Goal: Task Accomplishment & Management: Use online tool/utility

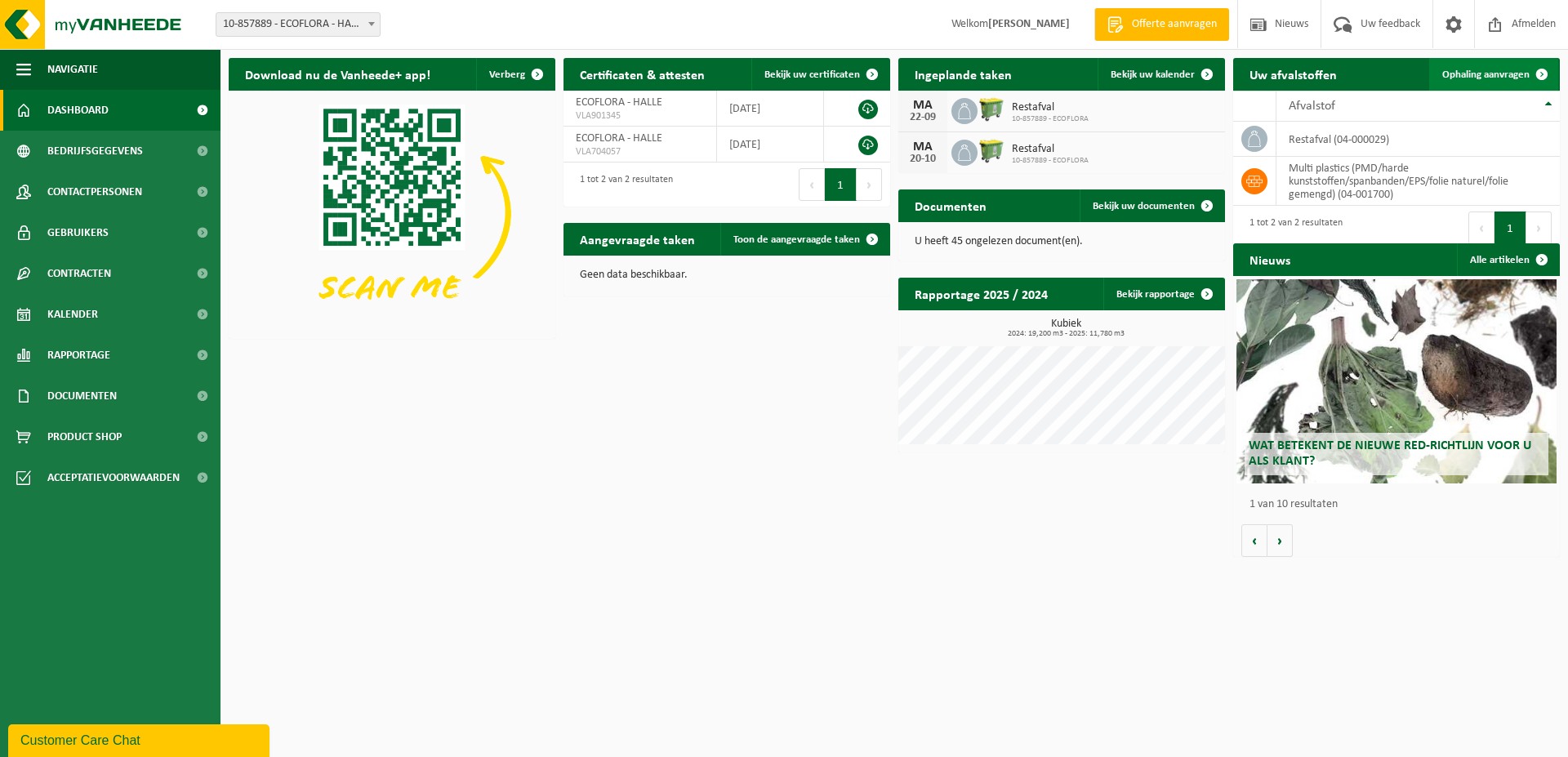
click at [1484, 73] on span "Ophaling aanvragen" at bounding box center [1485, 75] width 87 height 11
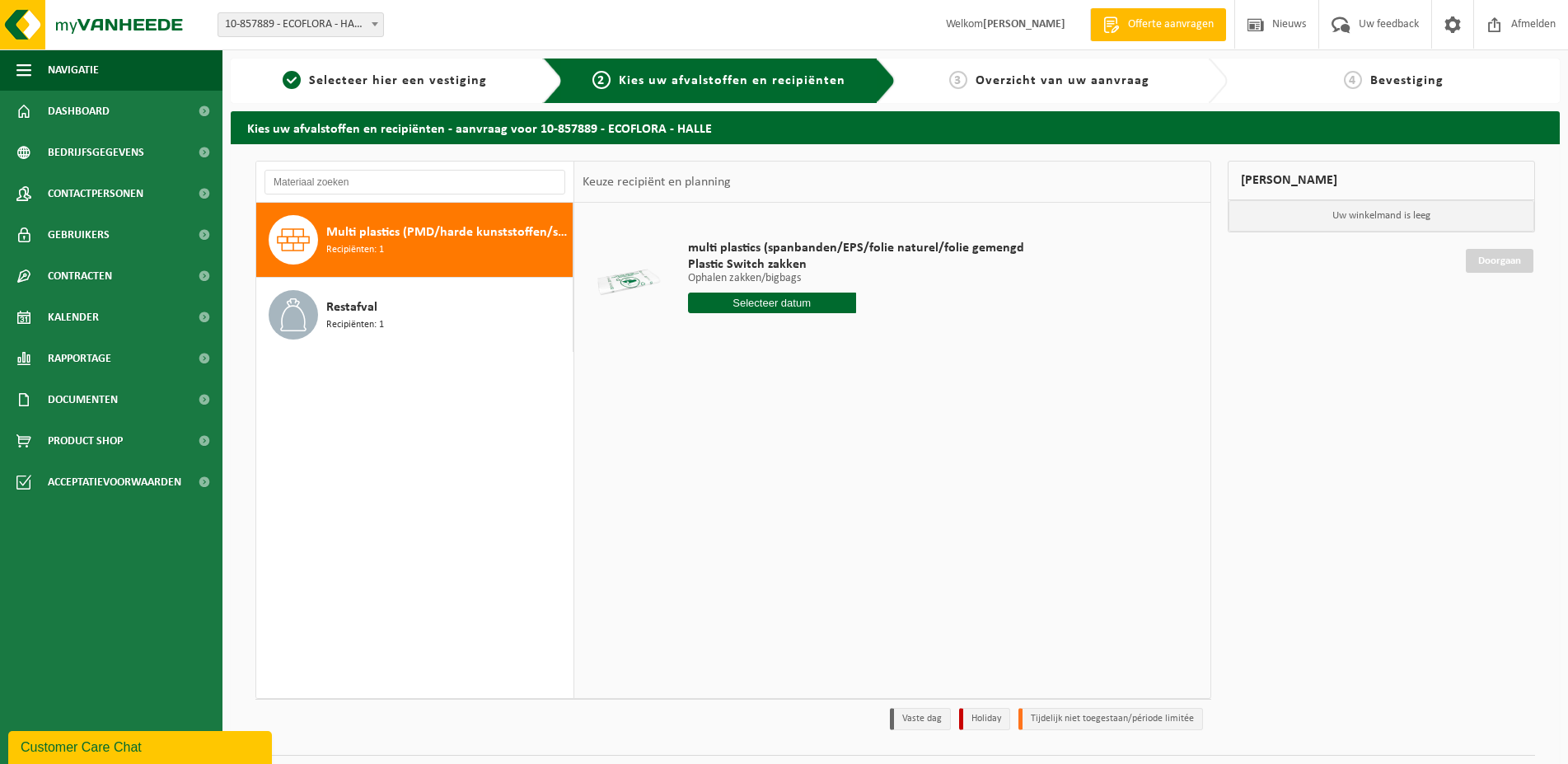
click at [783, 302] on input "text" at bounding box center [772, 302] width 168 height 20
click at [873, 338] on icon at bounding box center [875, 341] width 4 height 8
click at [731, 414] on div "9" at bounding box center [732, 422] width 28 height 27
type input "Van 2025-09-09"
drag, startPoint x: 773, startPoint y: 329, endPoint x: 749, endPoint y: 345, distance: 28.8
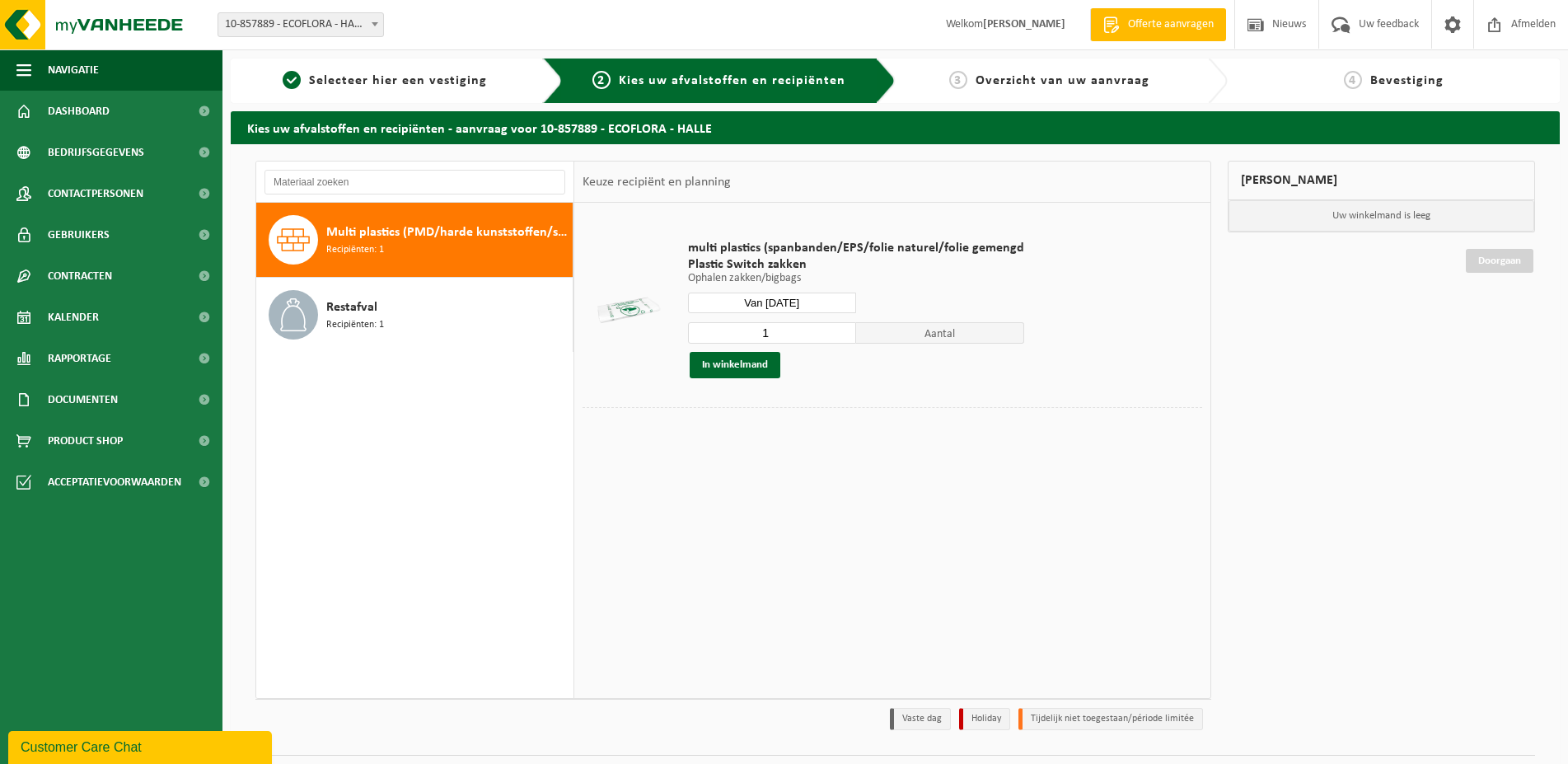
click at [688, 322] on input "1" at bounding box center [772, 333] width 168 height 21
type input "4"
click at [752, 363] on button "In winkelmand" at bounding box center [735, 366] width 91 height 27
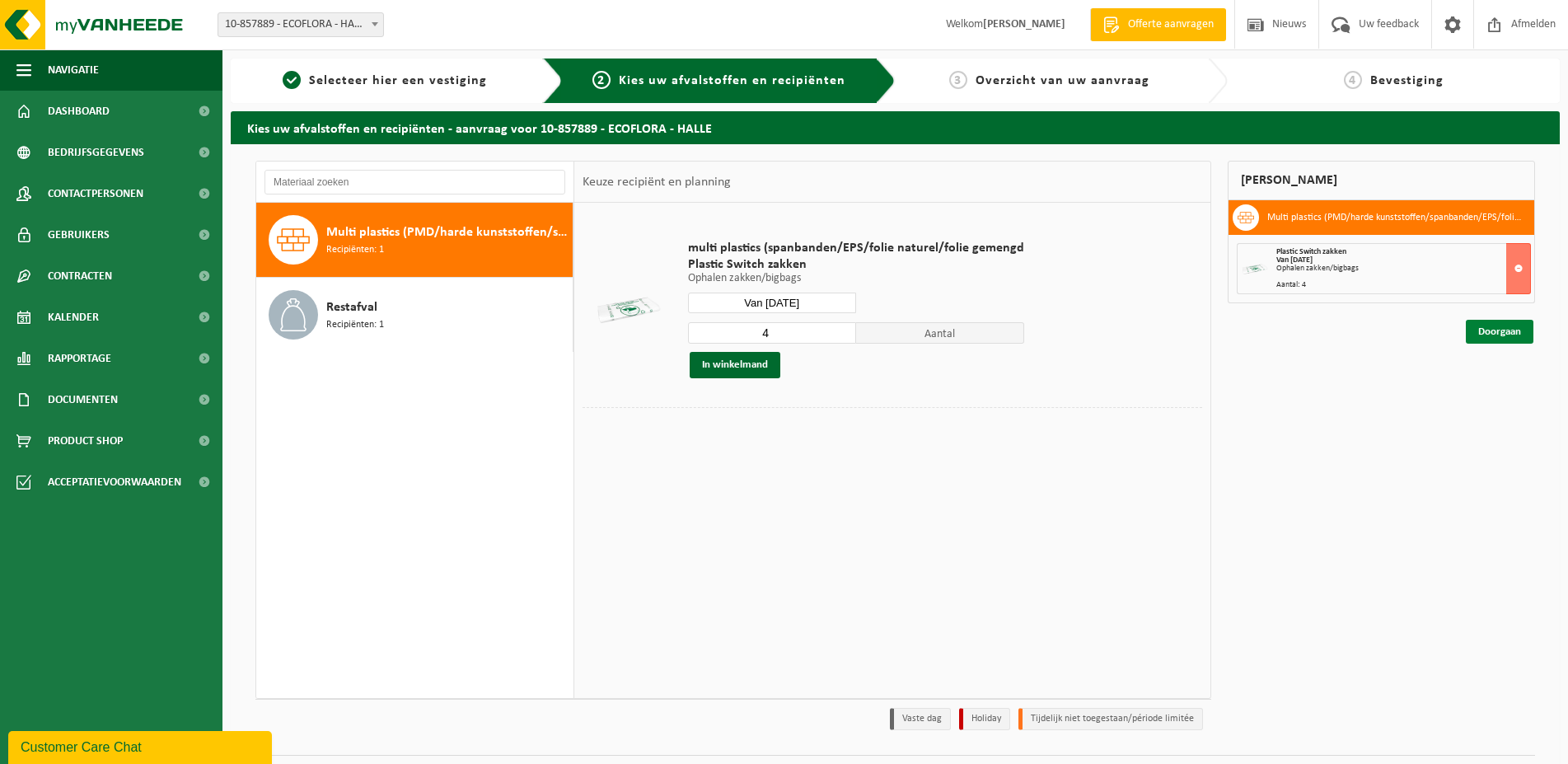
click at [1507, 332] on link "Doorgaan" at bounding box center [1500, 331] width 68 height 24
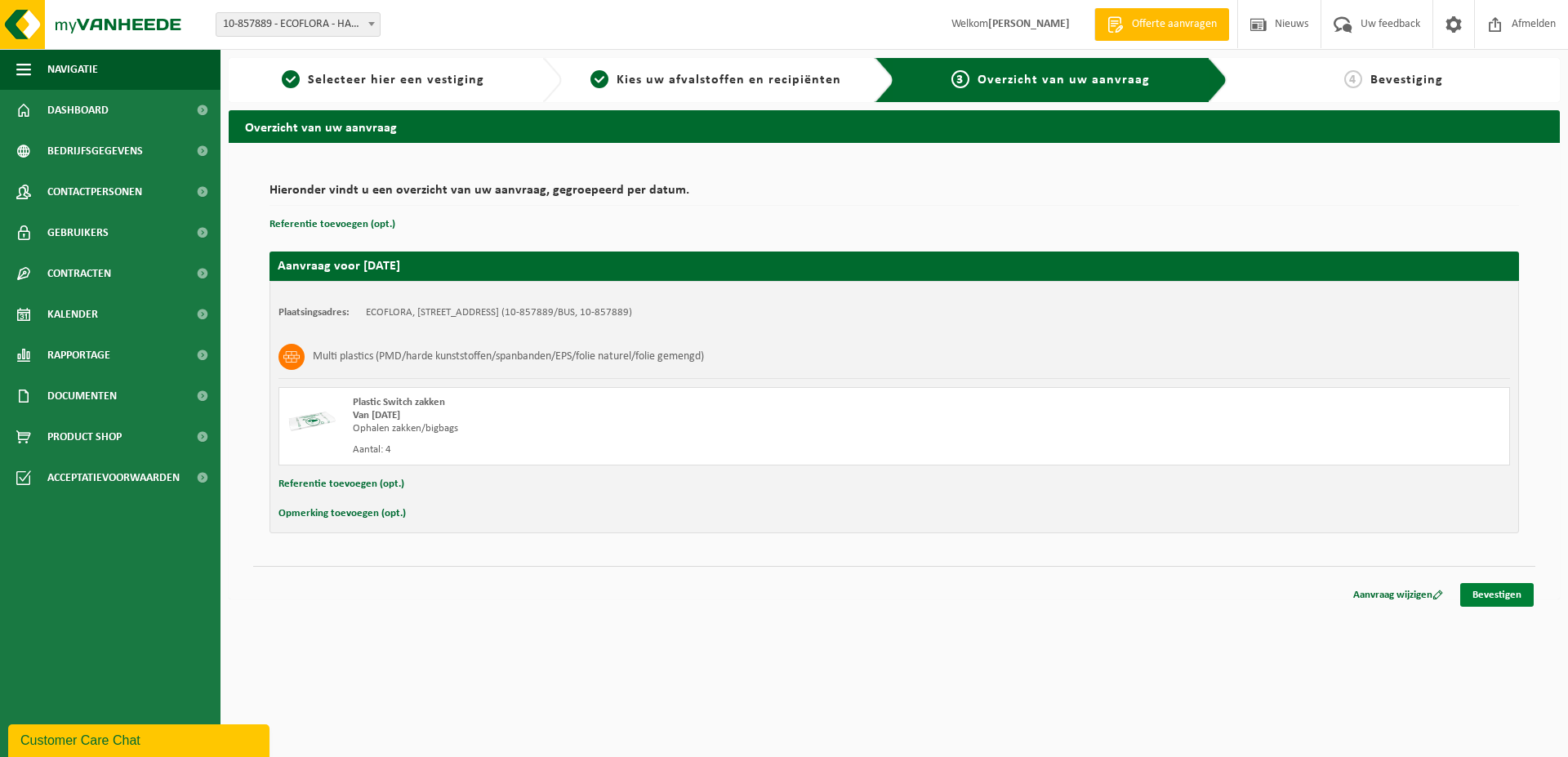
click at [1508, 591] on link "Bevestigen" at bounding box center [1496, 594] width 73 height 24
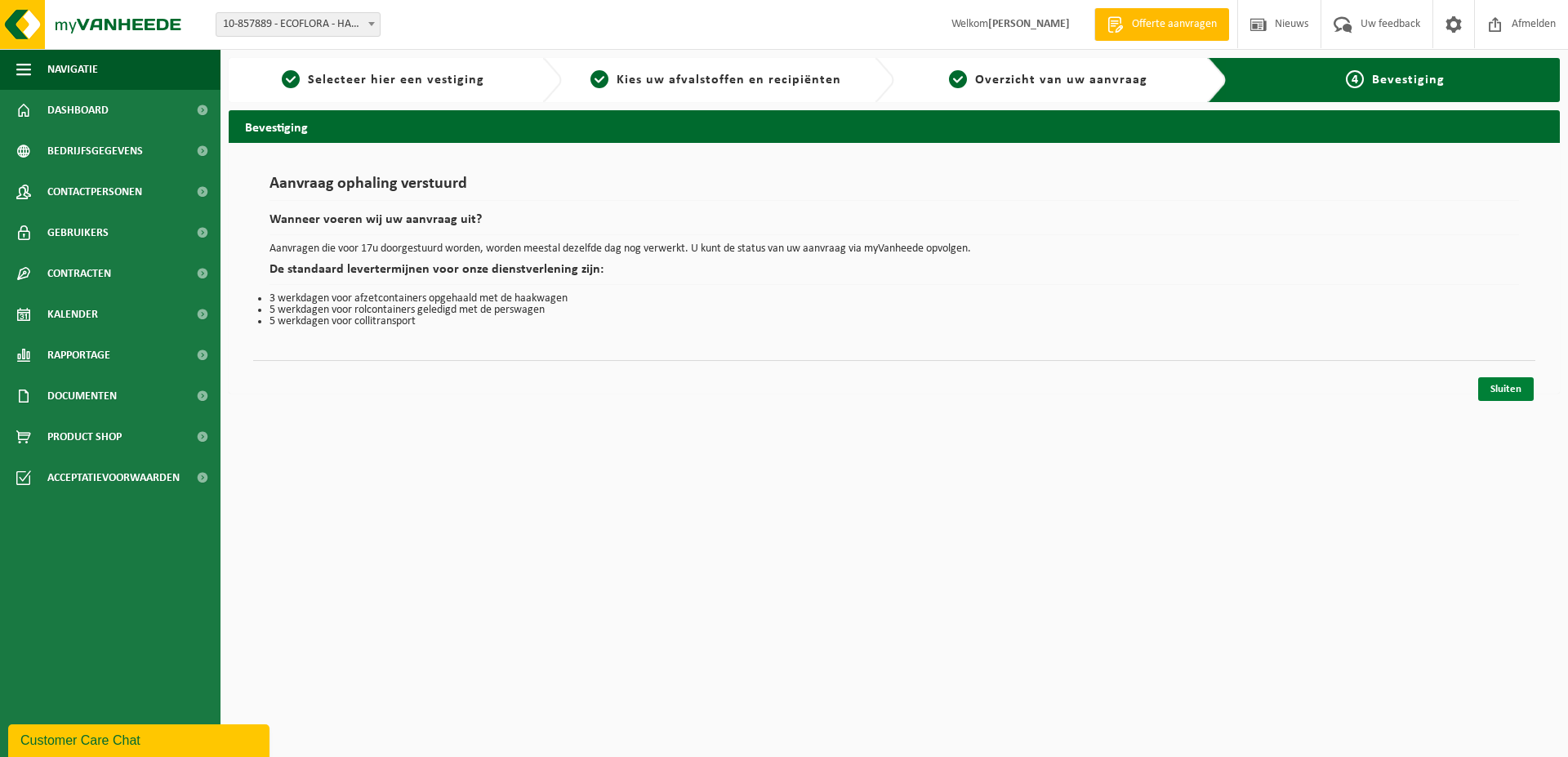
click at [1506, 385] on link "Sluiten" at bounding box center [1505, 389] width 56 height 24
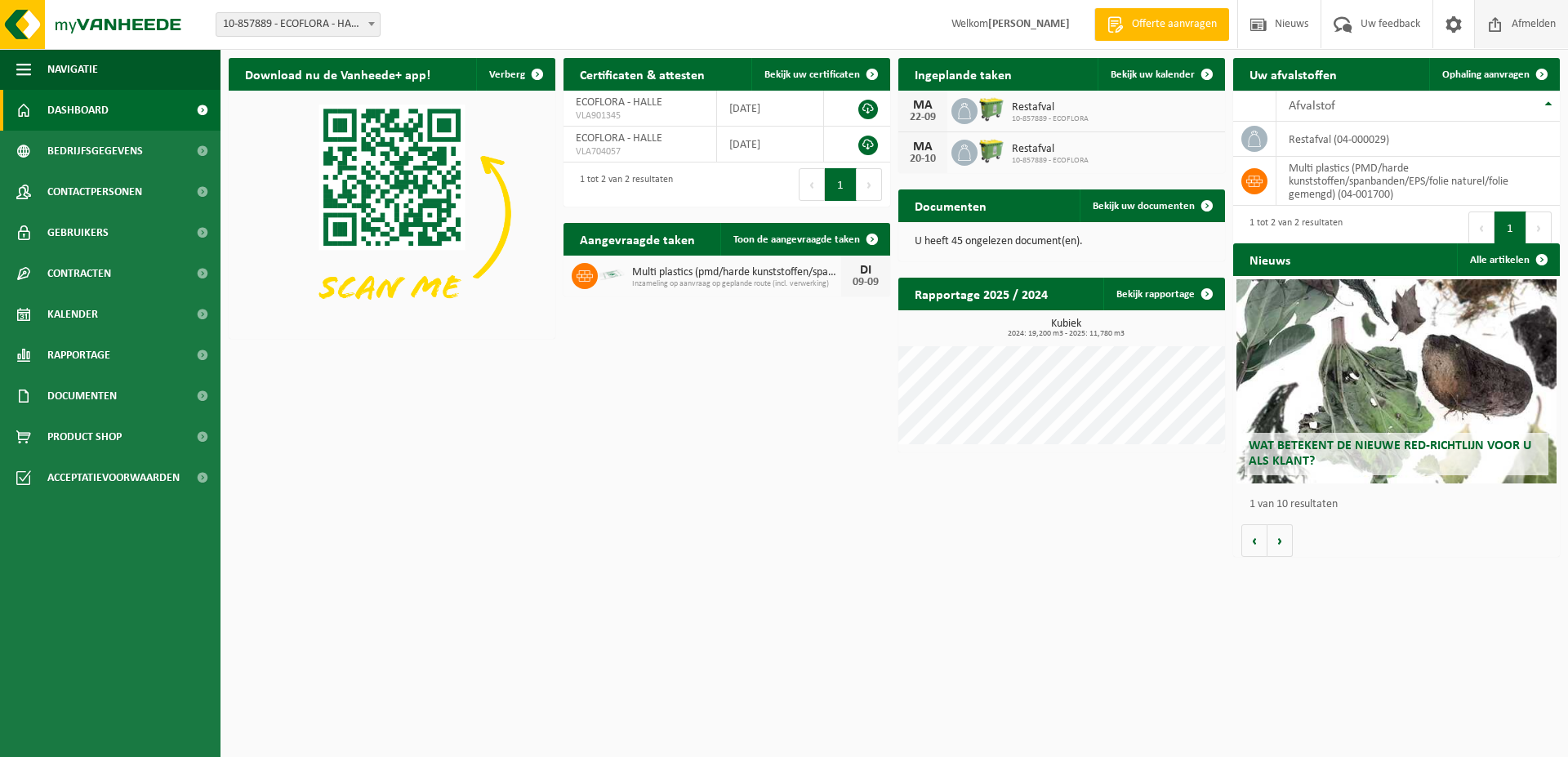
click at [1527, 19] on span "Afmelden" at bounding box center [1533, 24] width 52 height 48
